Goal: Task Accomplishment & Management: Manage account settings

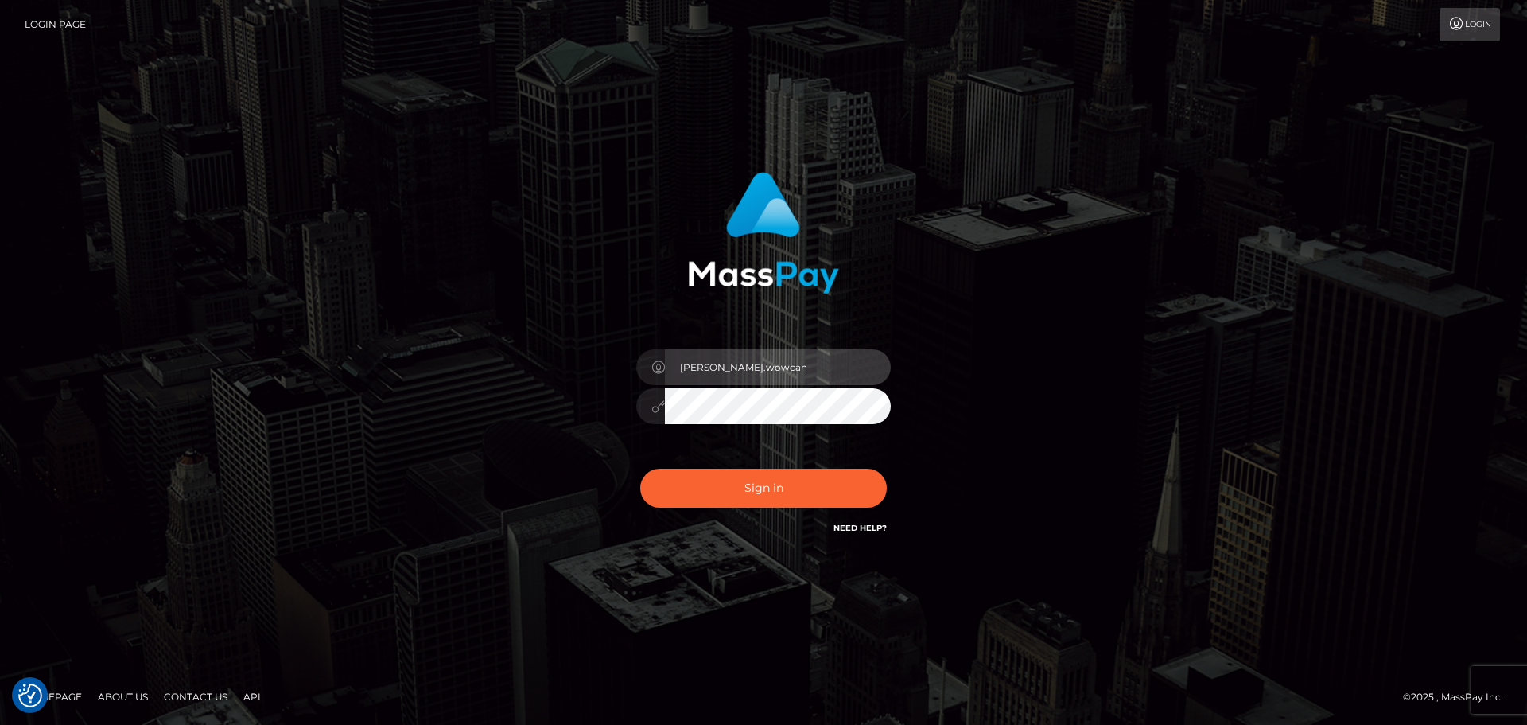
click at [776, 358] on input "Dmitri.wowcan" at bounding box center [778, 367] width 226 height 36
click at [786, 367] on input "Dmitri.rollausa" at bounding box center [778, 367] width 226 height 36
type input "Dmitri.rollacan"
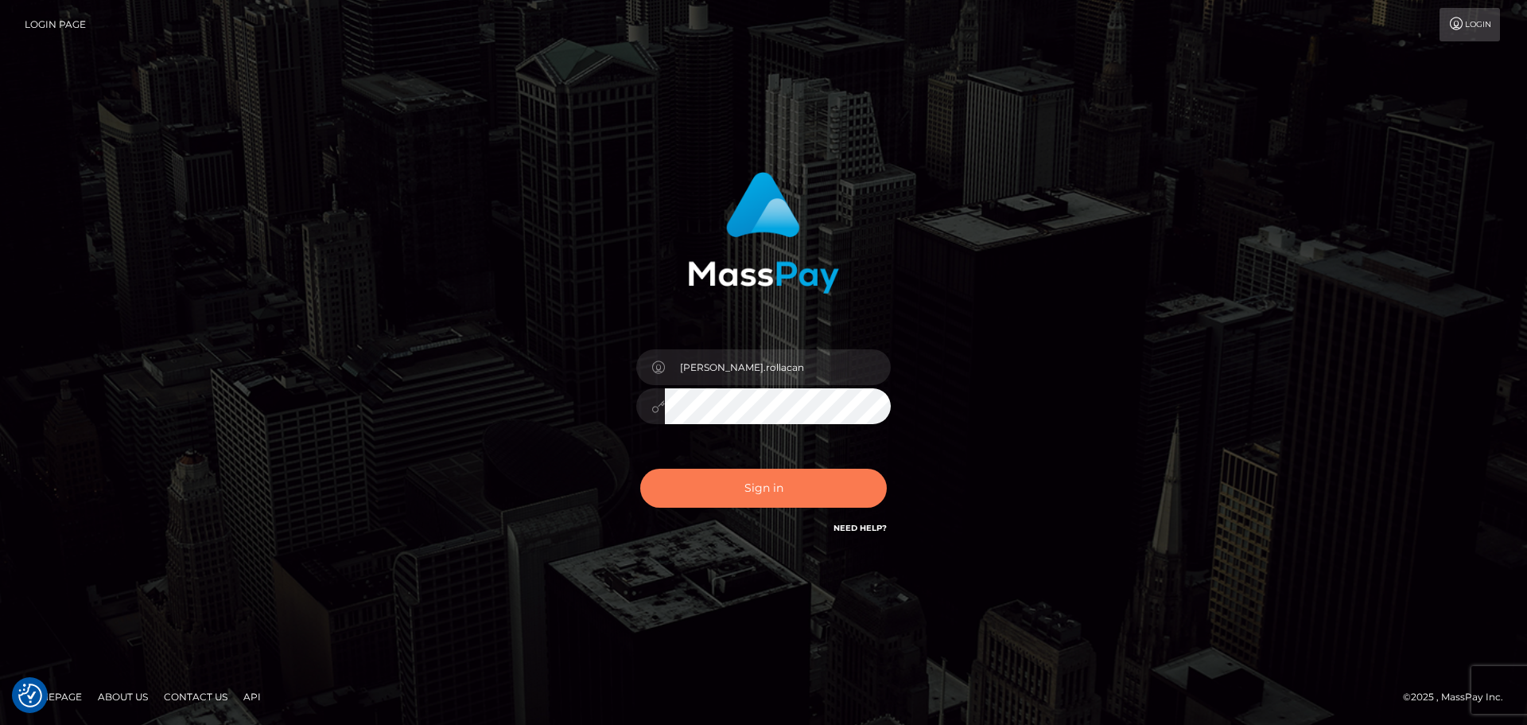
click at [772, 489] on button "Sign in" at bounding box center [763, 488] width 247 height 39
type input "Dmitri.rollacan"
click at [756, 500] on button "Sign in" at bounding box center [763, 488] width 247 height 39
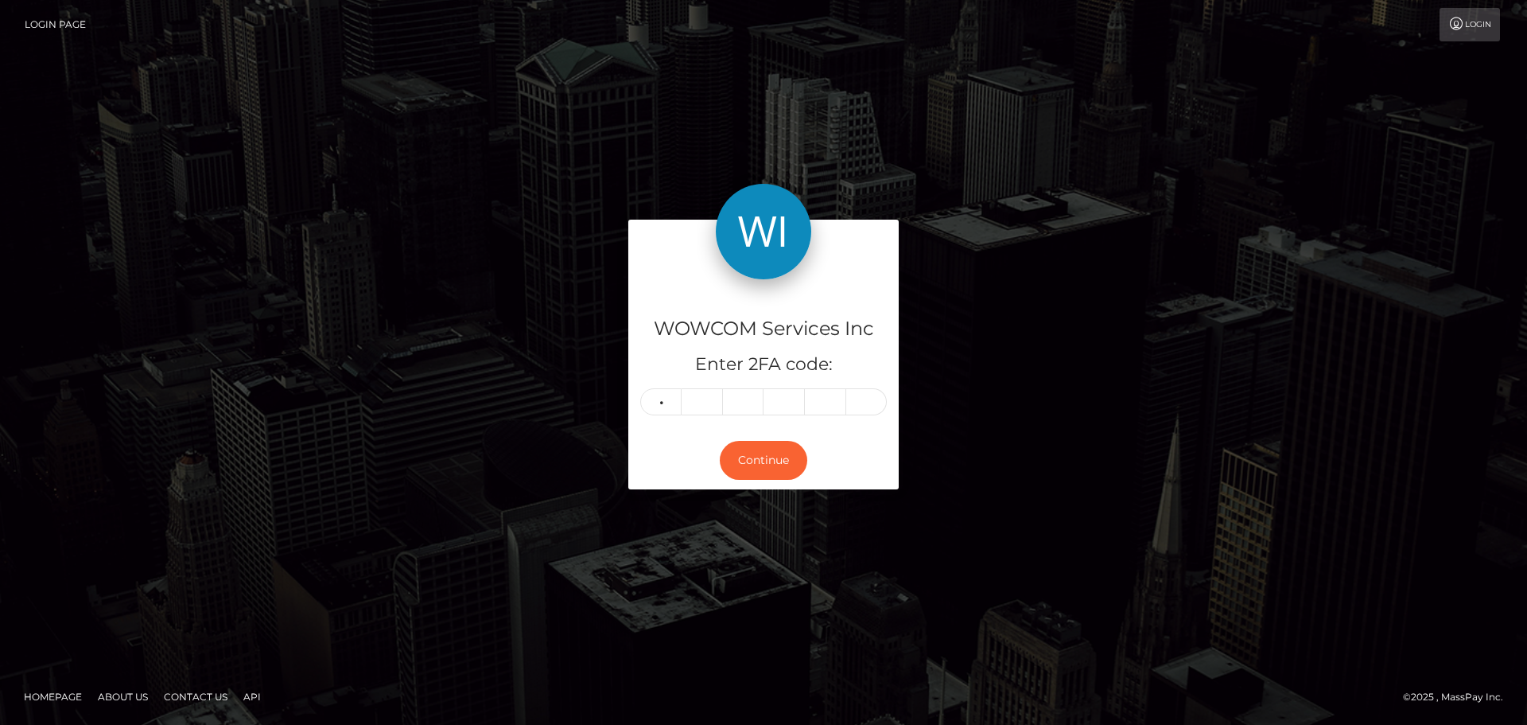
type input "1"
type input "3"
type input "2"
type input "4"
type input "0"
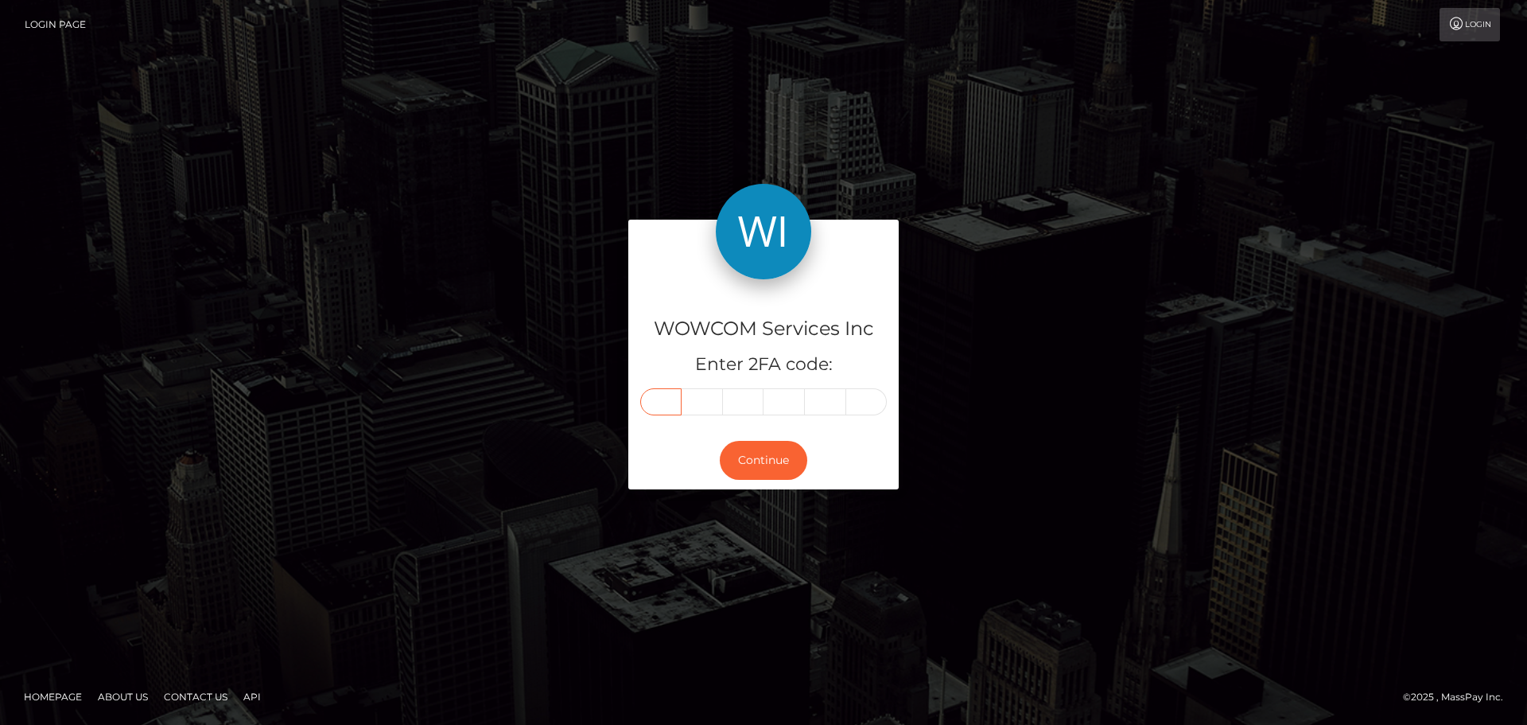
type input "1"
type input "6"
type input "3"
type input "2"
type input "4"
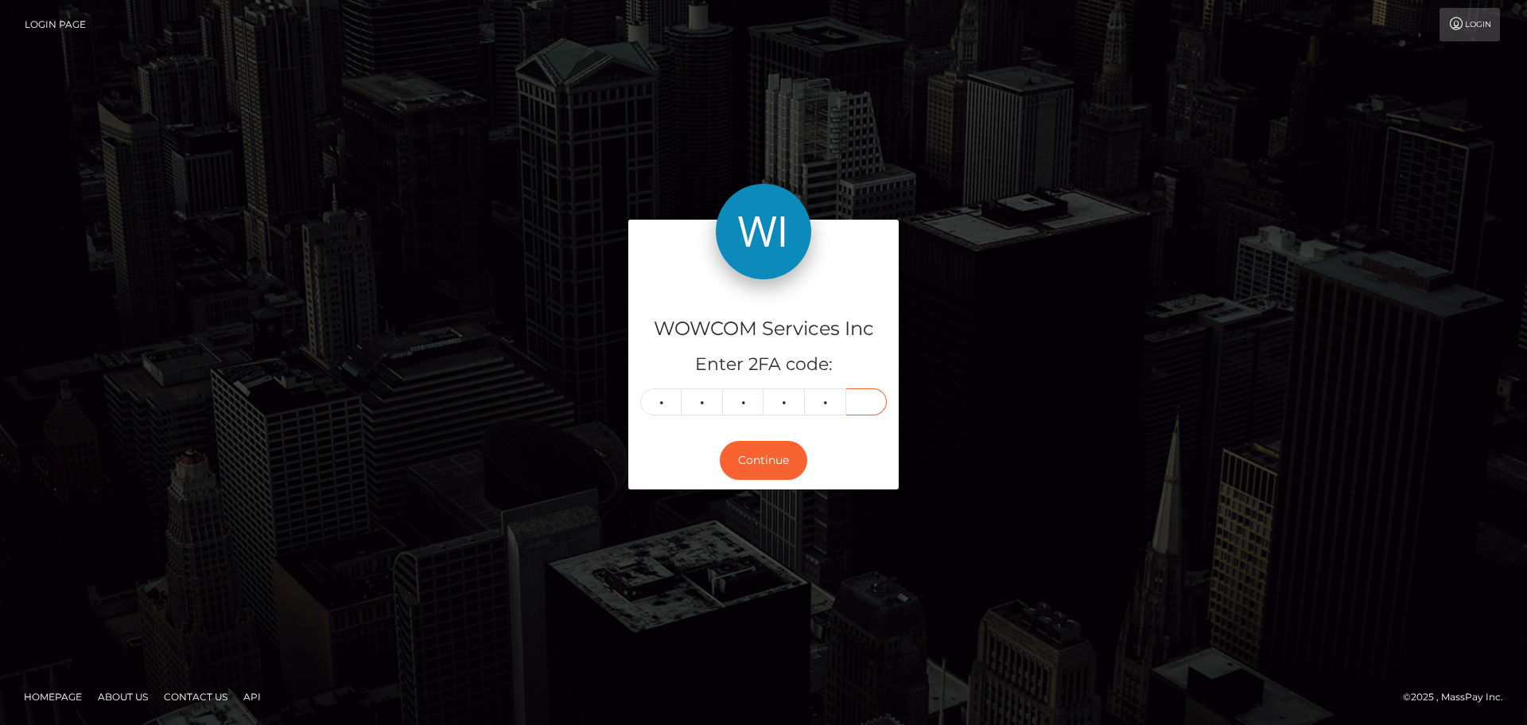
type input "0"
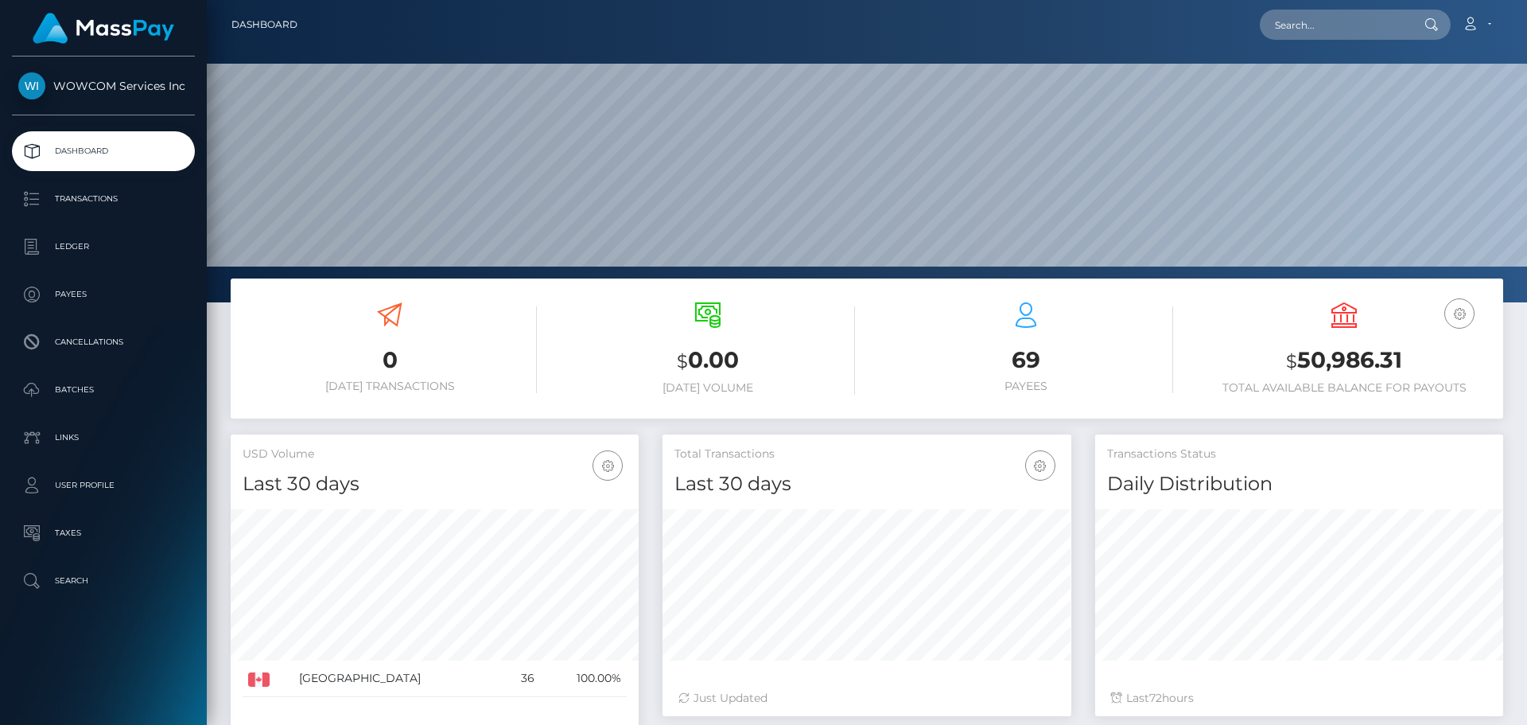
scroll to position [282, 409]
click at [1477, 391] on h6 "Total Available Balance for Payouts" at bounding box center [1344, 388] width 294 height 14
click at [1496, 21] on link "Account" at bounding box center [1476, 24] width 47 height 33
click at [1469, 21] on icon at bounding box center [1470, 23] width 17 height 13
click at [1455, 66] on link "Edit Profile" at bounding box center [1438, 68] width 127 height 29
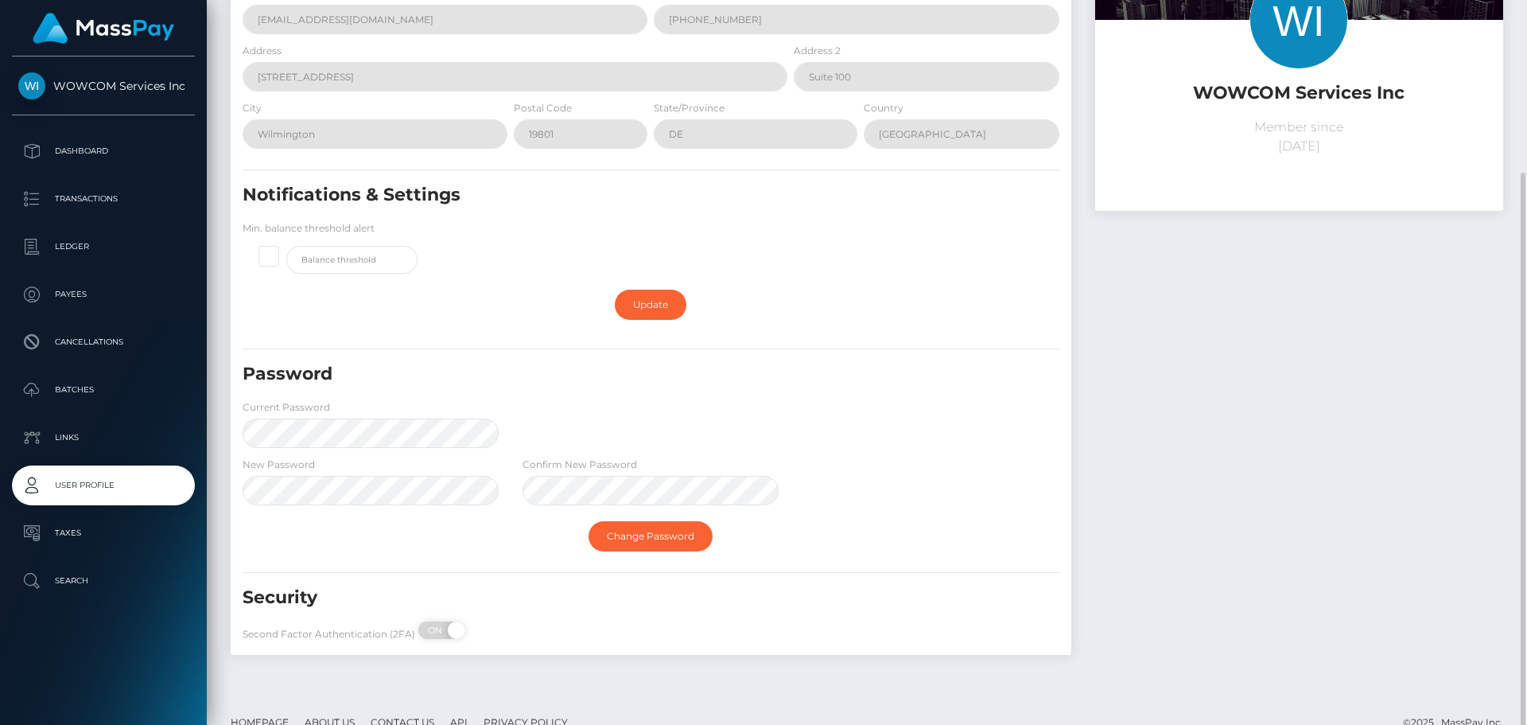
scroll to position [185, 0]
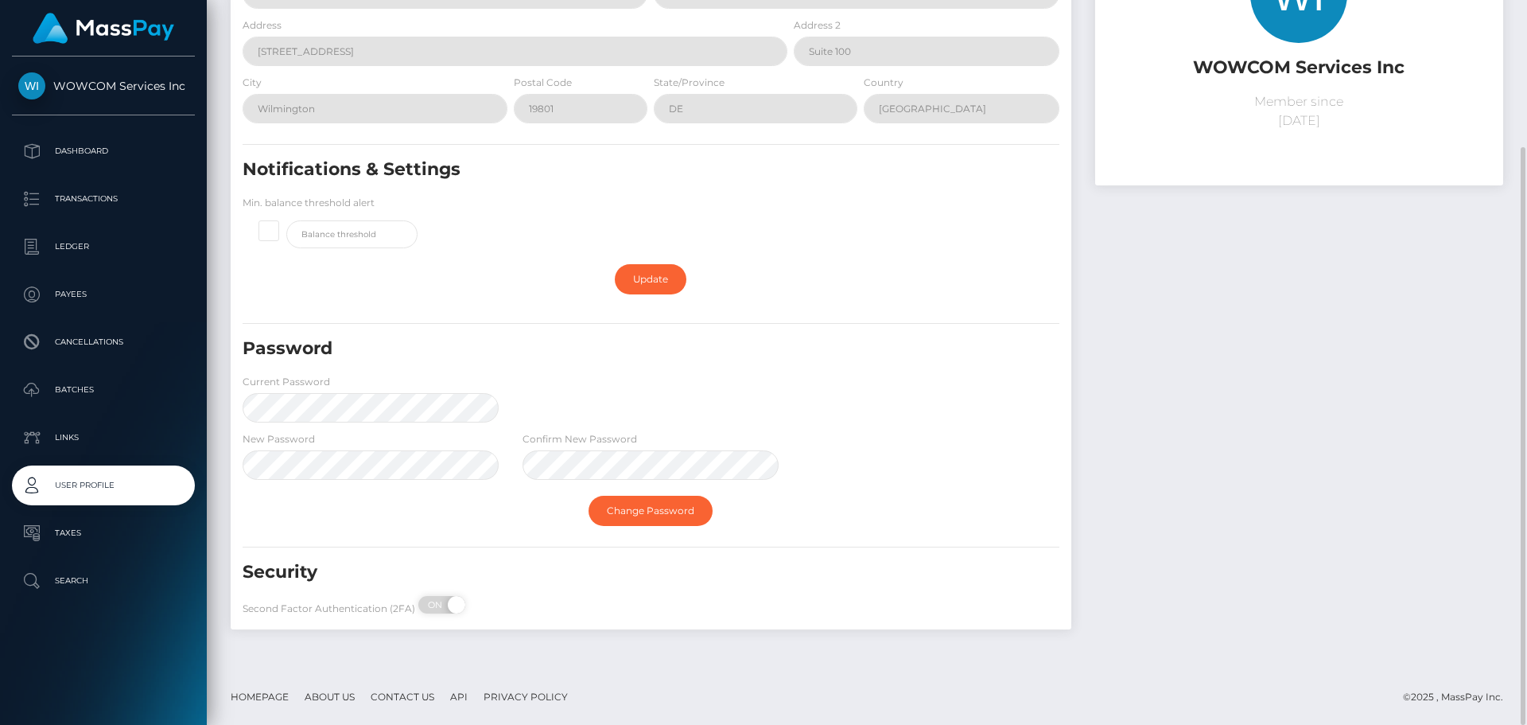
click at [829, 391] on div "Password Current Password" at bounding box center [651, 383] width 841 height 94
